Goal: Task Accomplishment & Management: Manage account settings

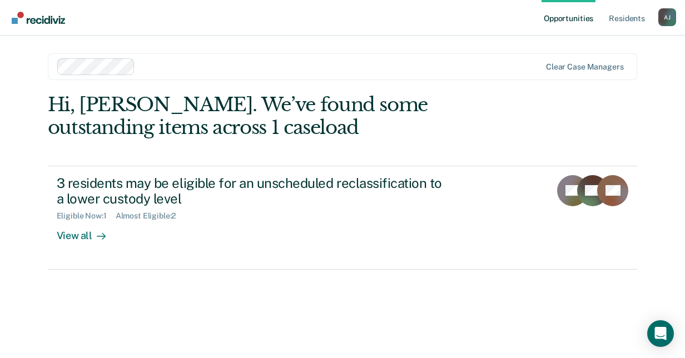
click at [244, 312] on div "Hi, [PERSON_NAME]. We’ve found some outstanding items across 1 caseload 3 resid…" at bounding box center [343, 210] width 590 height 234
click at [262, 285] on div "Hi, [PERSON_NAME]. We’ve found some outstanding items across 1 caseload 3 resid…" at bounding box center [343, 210] width 590 height 234
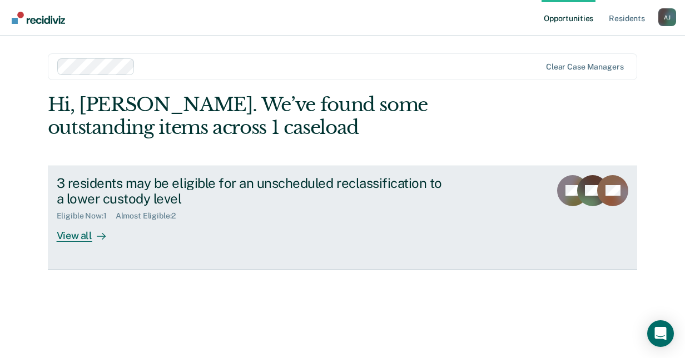
click at [61, 245] on link "3 residents may be eligible for an unscheduled reclassification to a lower cust…" at bounding box center [343, 218] width 590 height 104
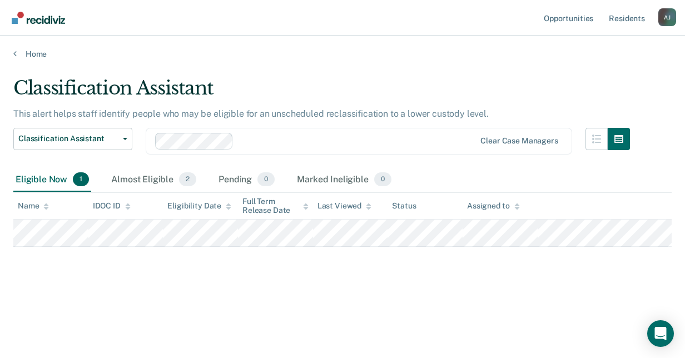
click at [426, 37] on div "Home" at bounding box center [342, 47] width 685 height 23
click at [397, 63] on main "Classification Assistant This alert helps staff identify people who may be elig…" at bounding box center [342, 207] width 685 height 296
click at [142, 175] on div "Almost Eligible 2" at bounding box center [154, 180] width 90 height 24
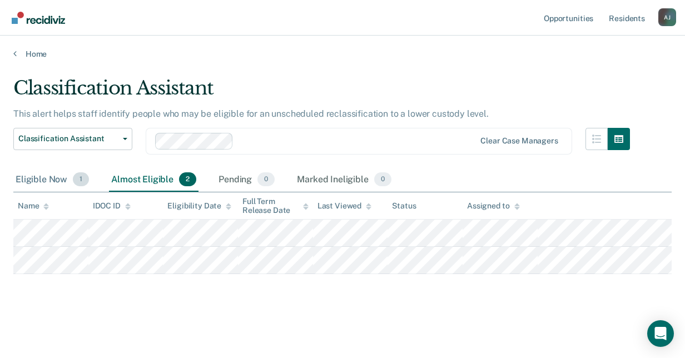
click at [42, 187] on div "Eligible Now 1" at bounding box center [52, 180] width 78 height 24
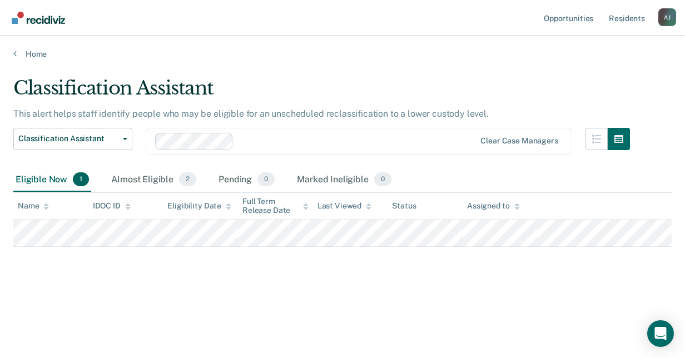
click at [352, 313] on main "Classification Assistant This alert helps staff identify people who may be elig…" at bounding box center [342, 207] width 685 height 296
click at [309, 293] on div "Classification Assistant This alert helps staff identify people who may be elig…" at bounding box center [342, 194] width 659 height 234
click at [384, 292] on div "Classification Assistant This alert helps staff identify people who may be elig…" at bounding box center [342, 194] width 659 height 234
click at [596, 142] on icon "button" at bounding box center [597, 139] width 9 height 9
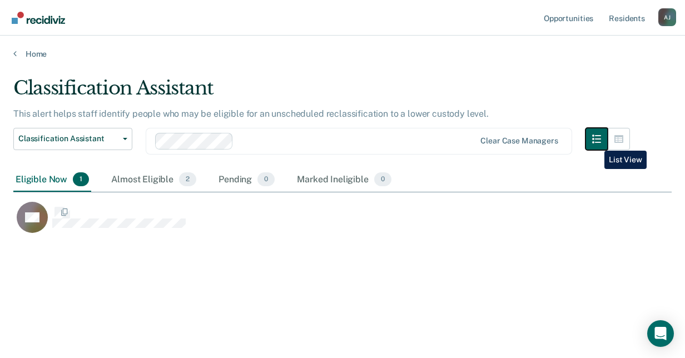
scroll to position [189, 650]
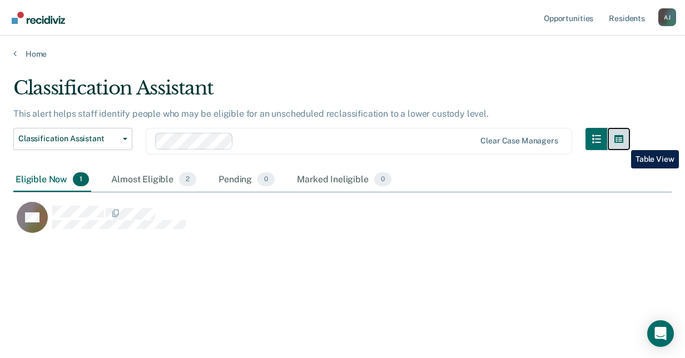
click at [623, 142] on icon "button" at bounding box center [619, 139] width 9 height 8
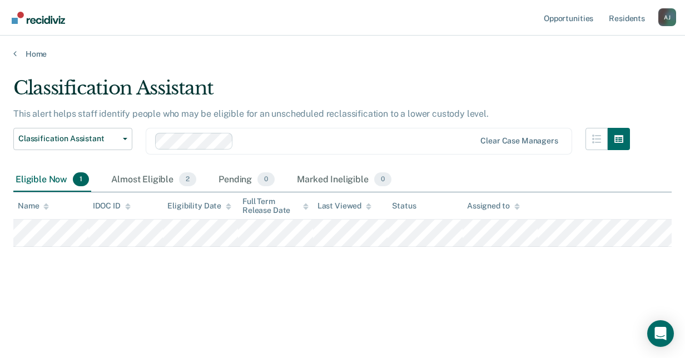
click at [365, 290] on div "Classification Assistant This alert helps staff identify people who may be elig…" at bounding box center [342, 194] width 659 height 234
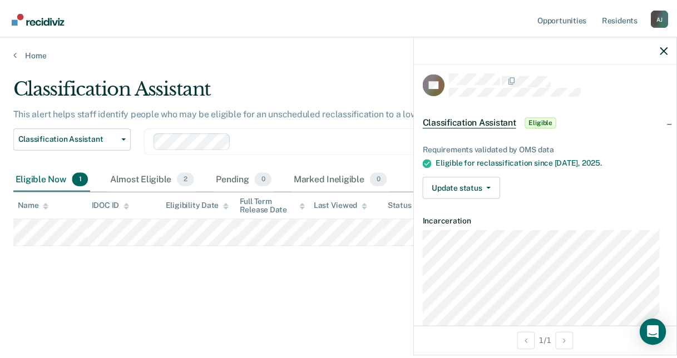
scroll to position [0, 0]
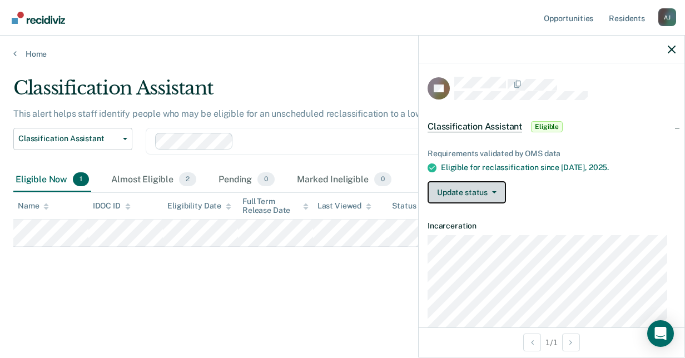
click at [457, 196] on button "Update status" at bounding box center [467, 192] width 78 height 22
click at [621, 174] on div "Requirements validated by OMS data Eligible for reclassification since [DATE]. …" at bounding box center [552, 171] width 266 height 81
click at [672, 49] on icon "button" at bounding box center [672, 50] width 8 height 8
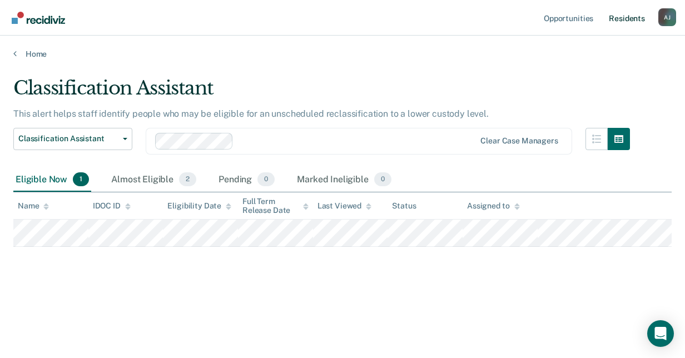
click at [611, 15] on link "Resident s" at bounding box center [627, 18] width 41 height 36
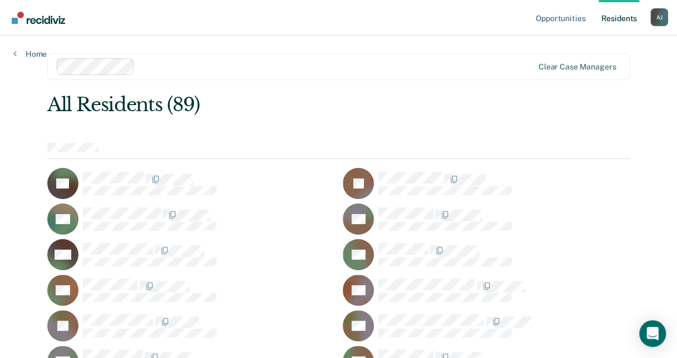
click at [402, 101] on div "All Residents (89)" at bounding box center [280, 104] width 466 height 23
click at [368, 168] on rect at bounding box center [358, 183] width 31 height 31
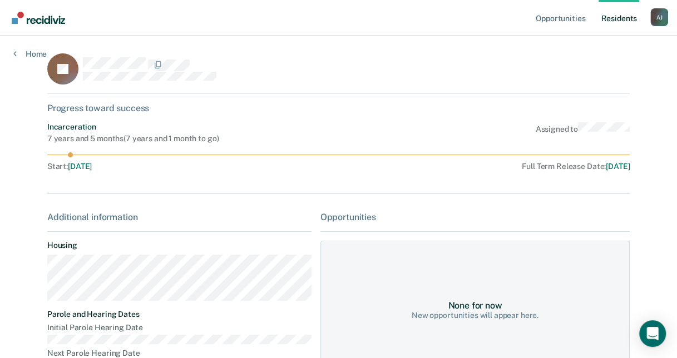
click at [375, 187] on div "JA Progress toward success Incarceration 7 years and 5 months ( 7 years and 1 m…" at bounding box center [338, 247] width 583 height 389
click at [154, 142] on div "7 years and 5 months ( 7 years and 1 month to go )" at bounding box center [132, 138] width 171 height 9
click at [22, 53] on link "Home" at bounding box center [29, 54] width 33 height 10
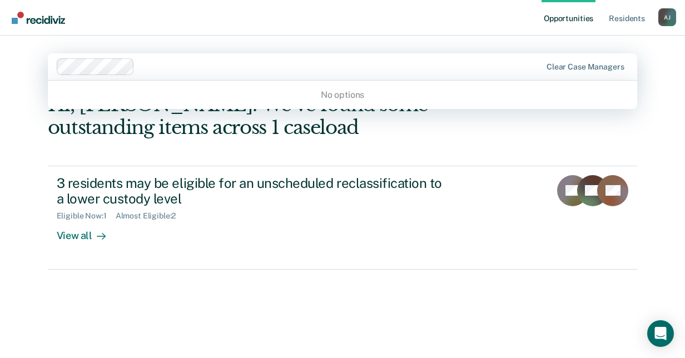
click at [298, 65] on div at bounding box center [340, 66] width 402 height 13
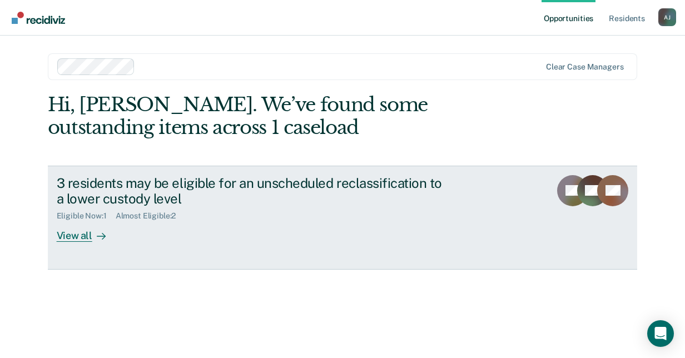
click at [140, 269] on link "3 residents may be eligible for an unscheduled reclassification to a lower cust…" at bounding box center [343, 218] width 590 height 104
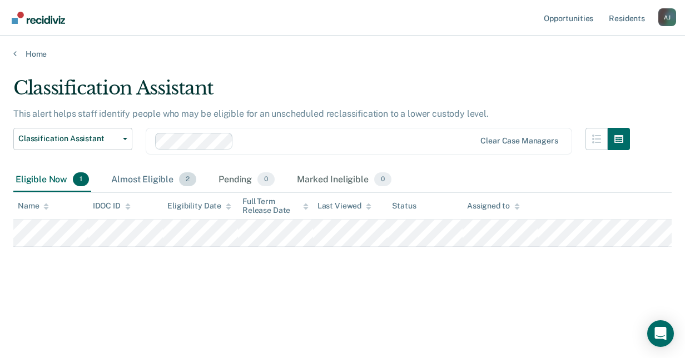
click at [144, 180] on div "Almost Eligible 2" at bounding box center [154, 180] width 90 height 24
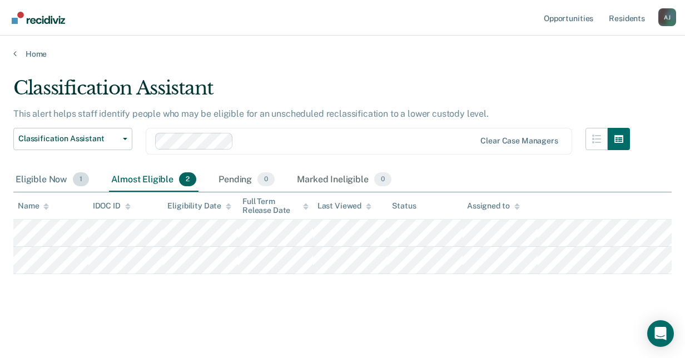
click at [51, 179] on div "Eligible Now 1" at bounding box center [52, 180] width 78 height 24
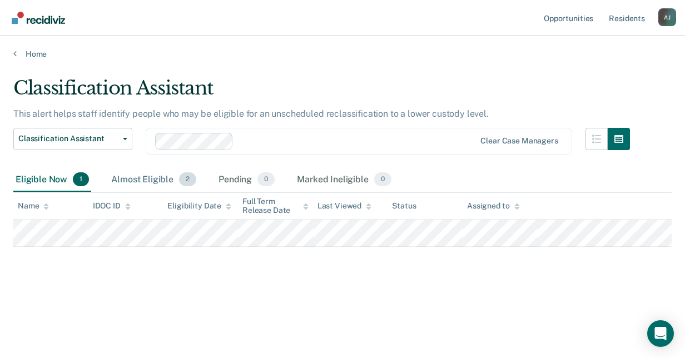
click at [146, 182] on div "Almost Eligible 2" at bounding box center [154, 180] width 90 height 24
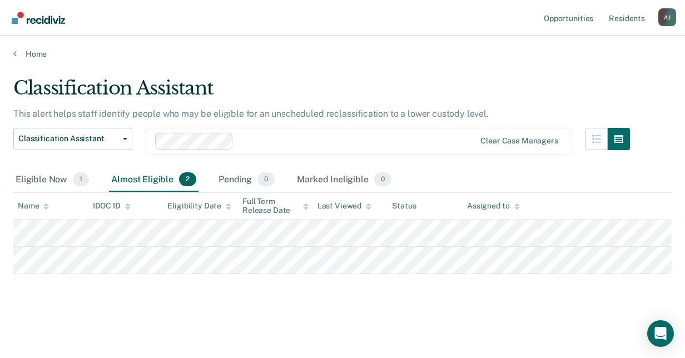
click at [155, 175] on div "Almost Eligible 2" at bounding box center [154, 180] width 90 height 24
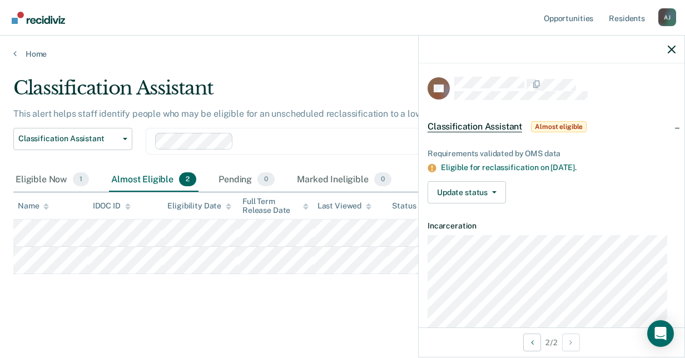
click at [680, 55] on div at bounding box center [552, 50] width 266 height 28
click at [669, 45] on button "button" at bounding box center [672, 49] width 8 height 9
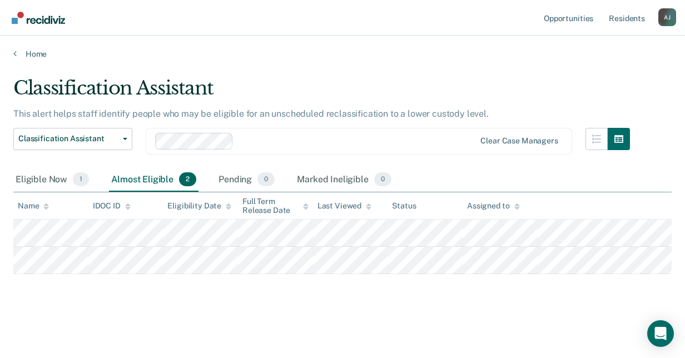
click at [349, 59] on main "Classification Assistant This alert helps staff identify people who may be elig…" at bounding box center [342, 207] width 685 height 296
click at [214, 333] on main "Classification Assistant This alert helps staff identify people who may be elig…" at bounding box center [342, 207] width 685 height 296
click at [55, 185] on div "Eligible Now 1" at bounding box center [52, 180] width 78 height 24
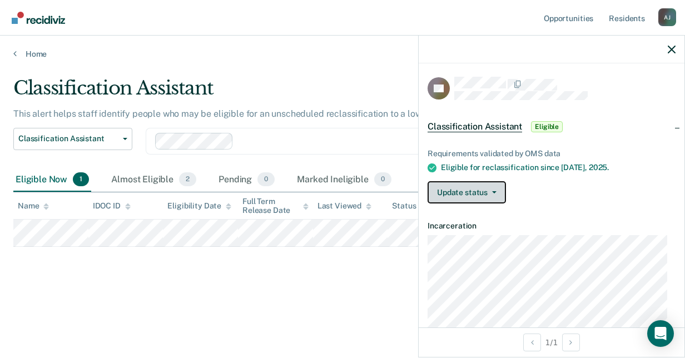
click at [468, 189] on button "Update status" at bounding box center [467, 192] width 78 height 22
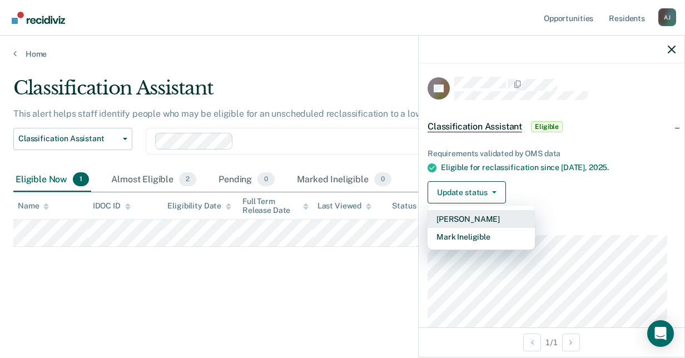
click at [460, 216] on button "[PERSON_NAME]" at bounding box center [481, 219] width 107 height 18
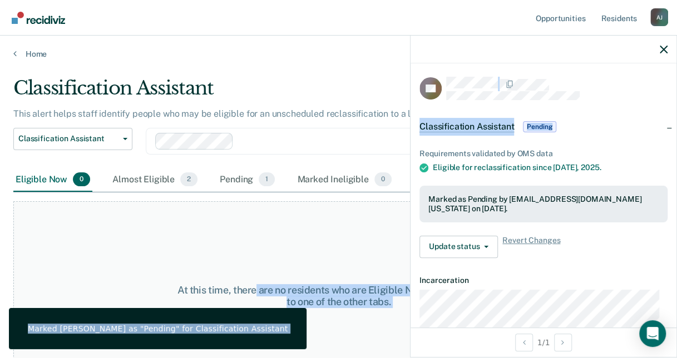
drag, startPoint x: 255, startPoint y: 228, endPoint x: 609, endPoint y: 105, distance: 374.8
click at [609, 105] on body "Looks like you’re using Internet Explorer 11. For faster loading and a better e…" at bounding box center [338, 179] width 677 height 358
drag, startPoint x: 609, startPoint y: 105, endPoint x: 562, endPoint y: 48, distance: 73.5
click at [562, 48] on div at bounding box center [544, 50] width 266 height 28
click at [668, 52] on div at bounding box center [544, 50] width 266 height 28
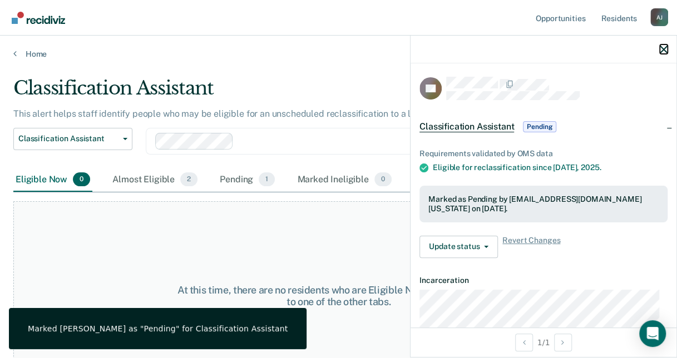
click at [665, 52] on icon "button" at bounding box center [664, 50] width 8 height 8
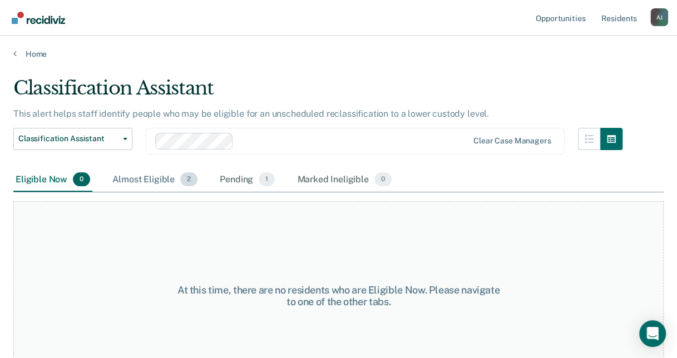
click at [139, 179] on div "Almost Eligible 2" at bounding box center [155, 180] width 90 height 24
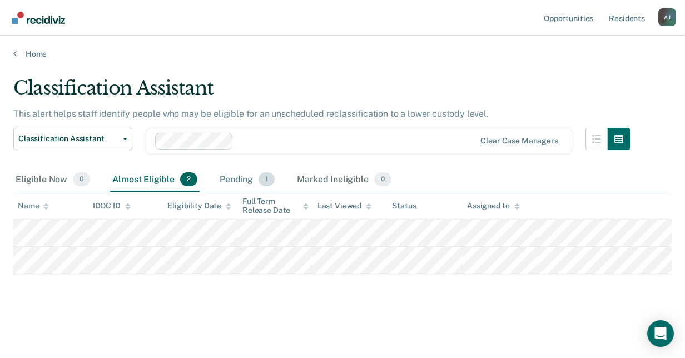
click at [257, 182] on div "Pending 1" at bounding box center [248, 180] width 60 height 24
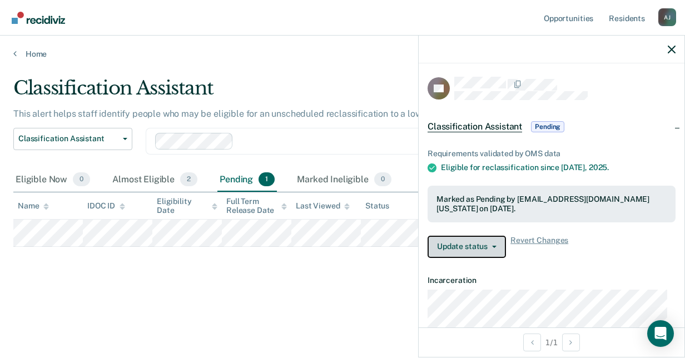
click at [464, 240] on button "Update status" at bounding box center [467, 247] width 78 height 22
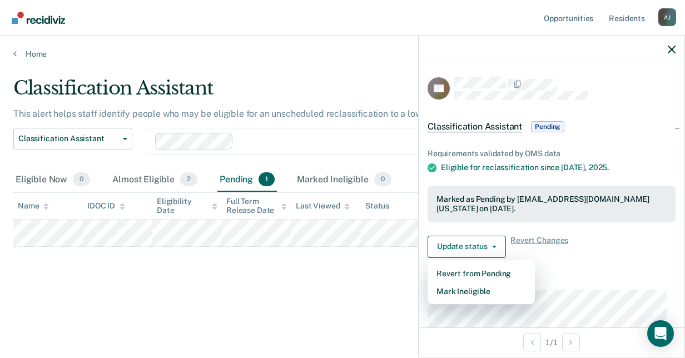
click at [664, 245] on div "Update status Revert from Pending Mark Ineligible Revert Changes" at bounding box center [552, 247] width 248 height 22
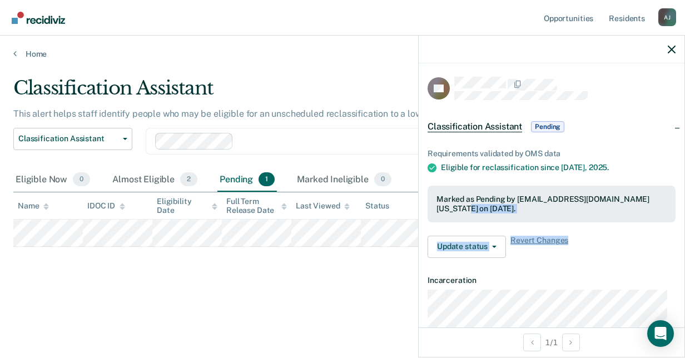
drag, startPoint x: 685, startPoint y: 177, endPoint x: 658, endPoint y: 253, distance: 80.4
click at [658, 253] on div "DD Classification Assistant Pending Requirements validated by OMS data Eligible…" at bounding box center [551, 196] width 267 height 323
drag, startPoint x: 658, startPoint y: 253, endPoint x: 593, endPoint y: 285, distance: 71.9
click at [593, 285] on dl "Incarceration" at bounding box center [552, 344] width 248 height 136
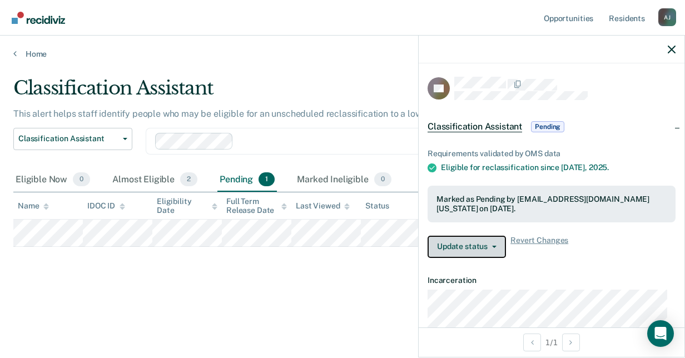
click at [483, 245] on button "Update status" at bounding box center [467, 247] width 78 height 22
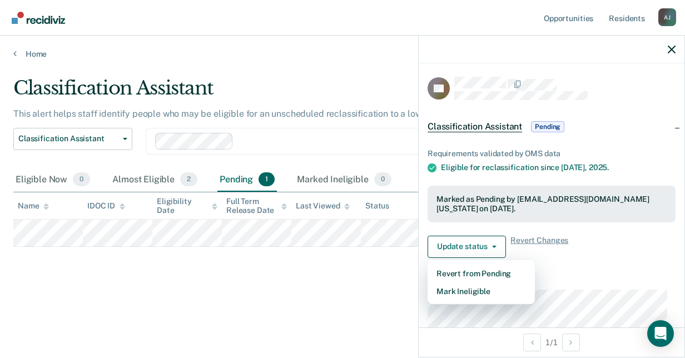
click at [342, 284] on div "Classification Assistant This alert helps staff identify people who may be elig…" at bounding box center [342, 194] width 659 height 234
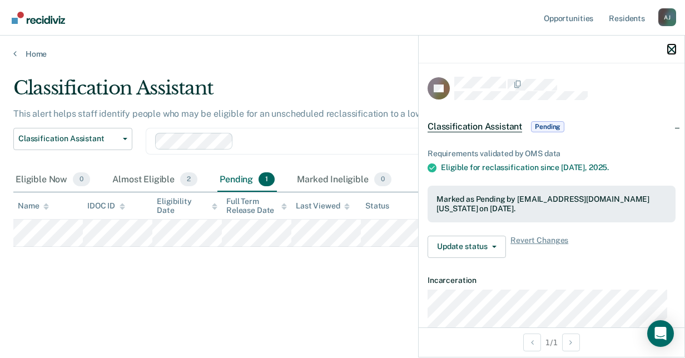
click at [674, 51] on icon "button" at bounding box center [672, 50] width 8 height 8
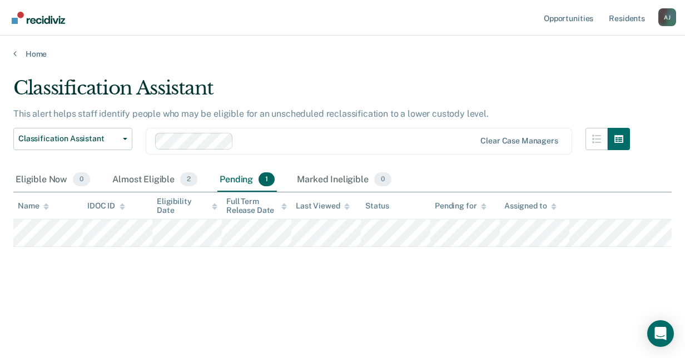
click at [241, 280] on div "Classification Assistant This alert helps staff identify people who may be elig…" at bounding box center [342, 194] width 659 height 234
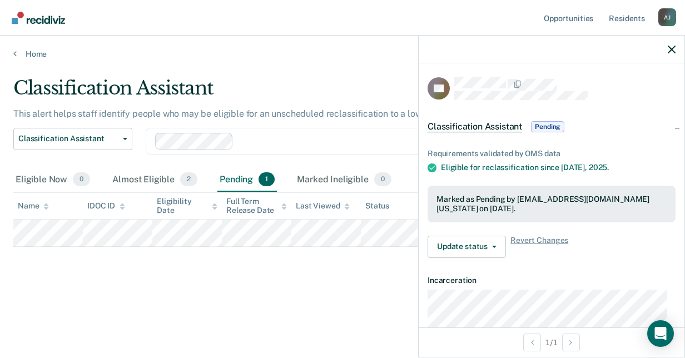
click at [324, 295] on div "Classification Assistant This alert helps staff identify people who may be elig…" at bounding box center [342, 194] width 659 height 234
click at [670, 47] on icon "button" at bounding box center [672, 50] width 8 height 8
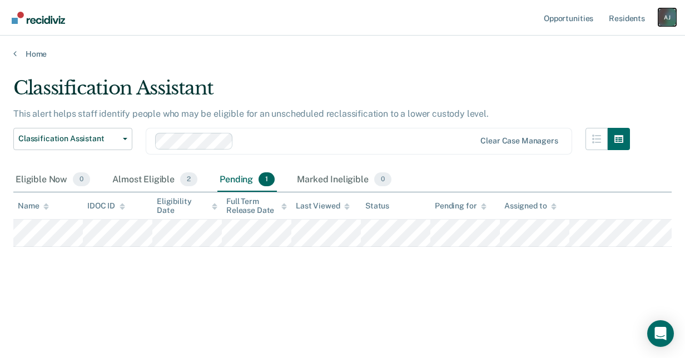
click at [672, 12] on div "A J" at bounding box center [668, 17] width 18 height 18
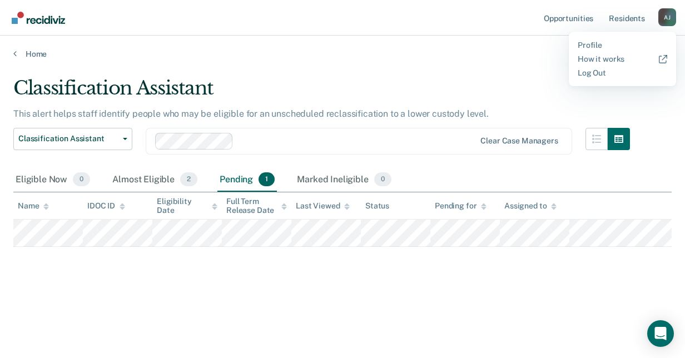
click at [450, 77] on div "Classification Assistant" at bounding box center [321, 93] width 617 height 32
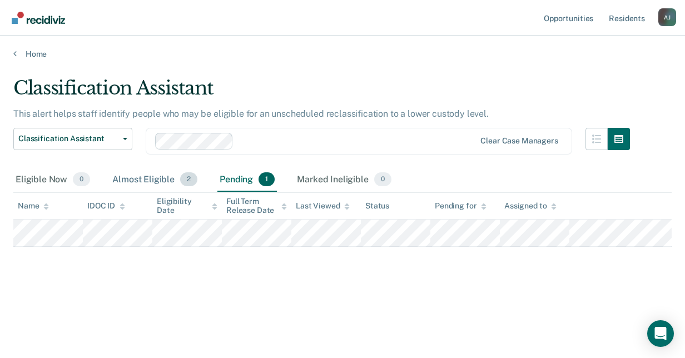
click at [129, 176] on div "Almost Eligible 2" at bounding box center [155, 180] width 90 height 24
